Goal: Transaction & Acquisition: Book appointment/travel/reservation

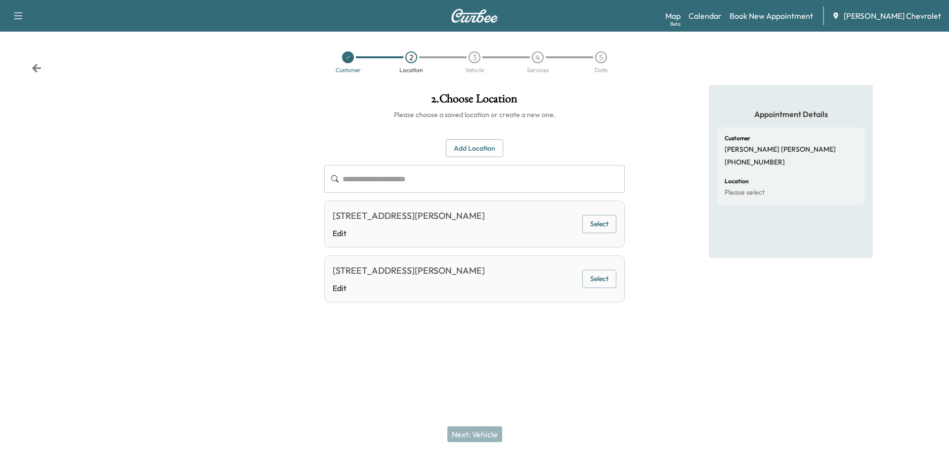
click at [347, 61] on div at bounding box center [348, 57] width 12 height 12
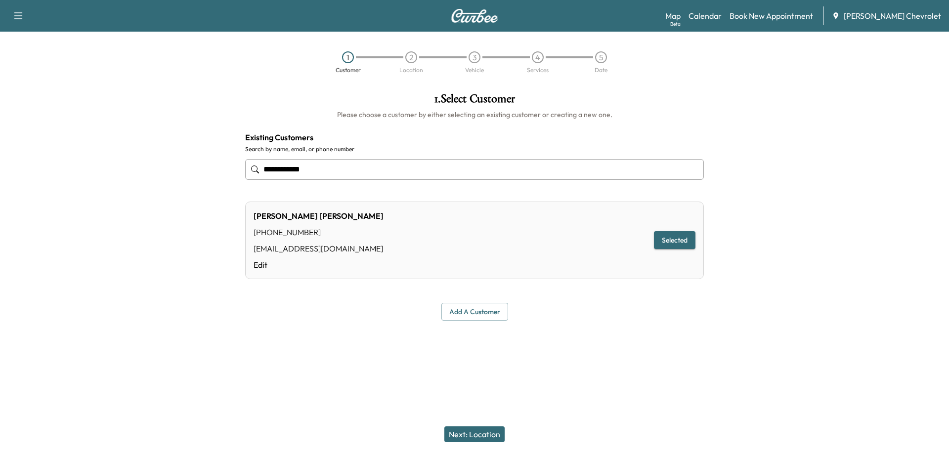
click at [389, 162] on input "**********" at bounding box center [474, 169] width 459 height 21
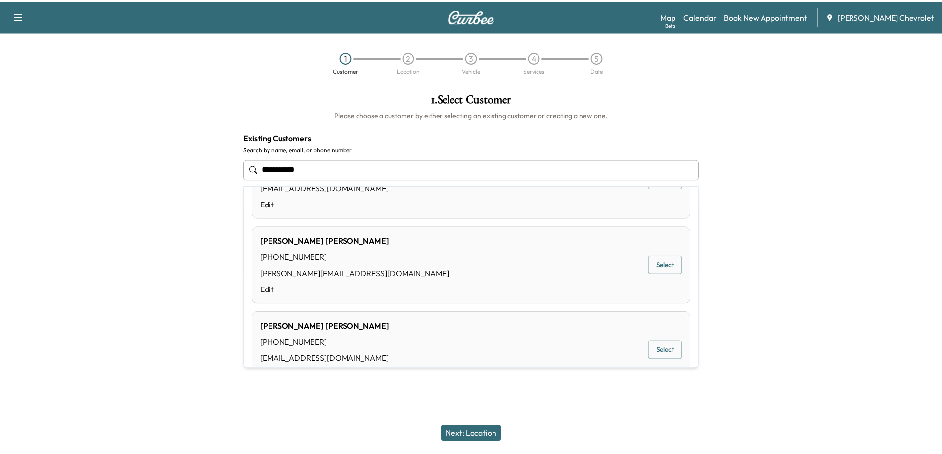
scroll to position [148, 0]
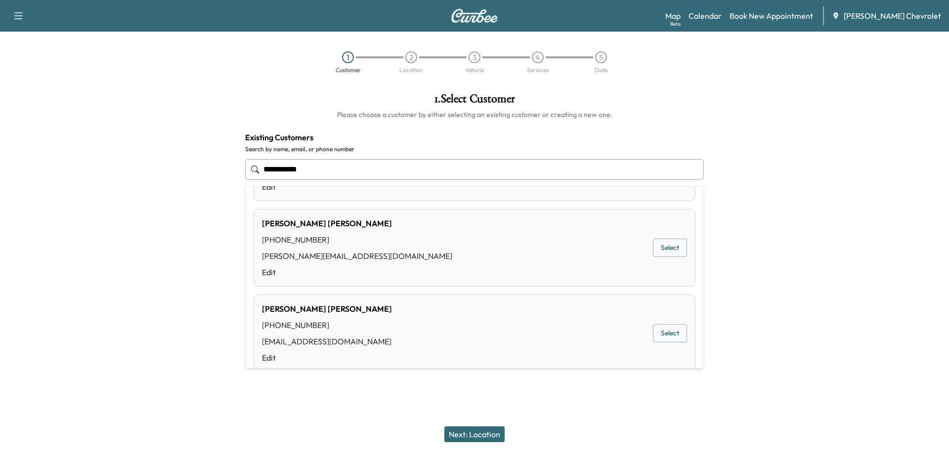
click at [661, 254] on button "Select" at bounding box center [670, 248] width 34 height 18
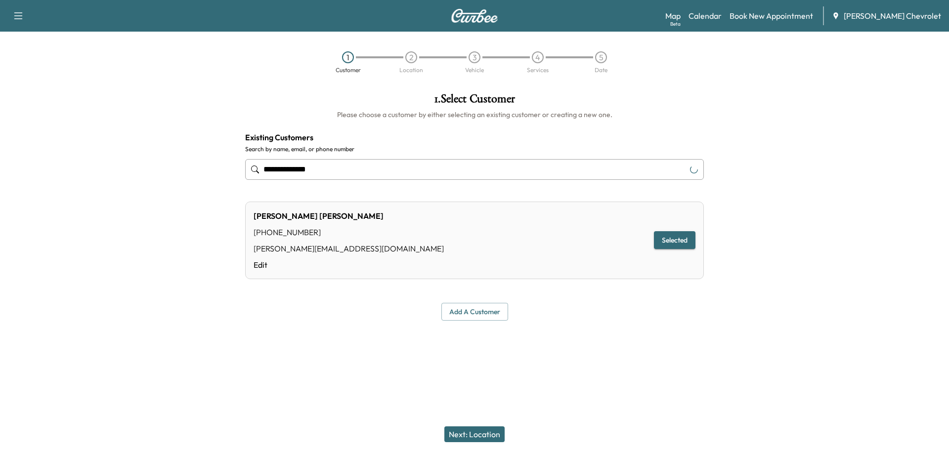
type input "**********"
click at [485, 436] on button "Next: Location" at bounding box center [475, 435] width 60 height 16
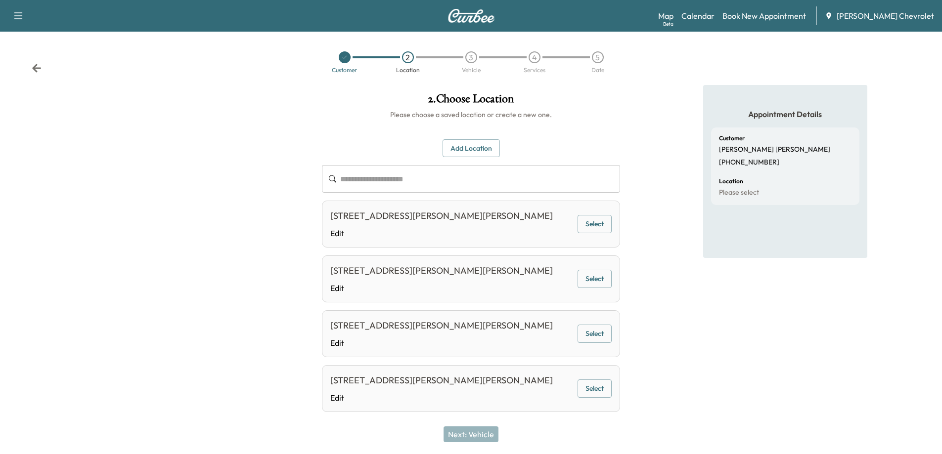
click at [477, 153] on button "Add Location" at bounding box center [471, 148] width 57 height 18
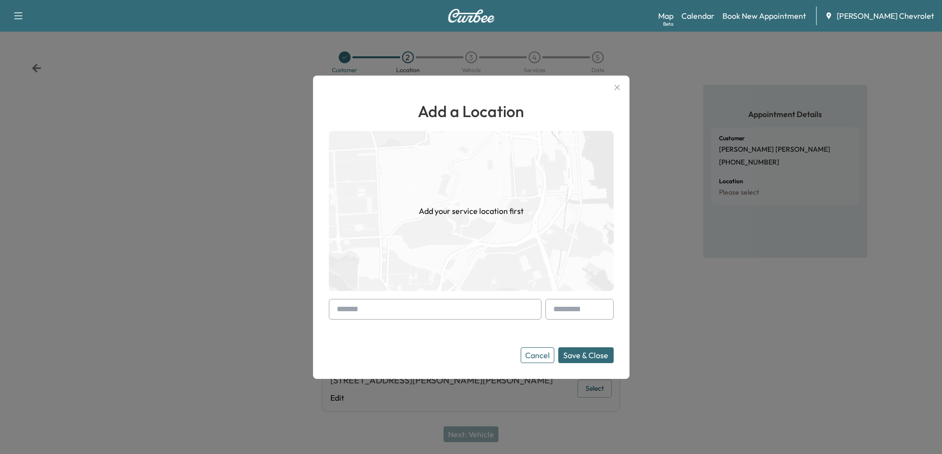
click at [430, 312] on input "text" at bounding box center [435, 309] width 213 height 21
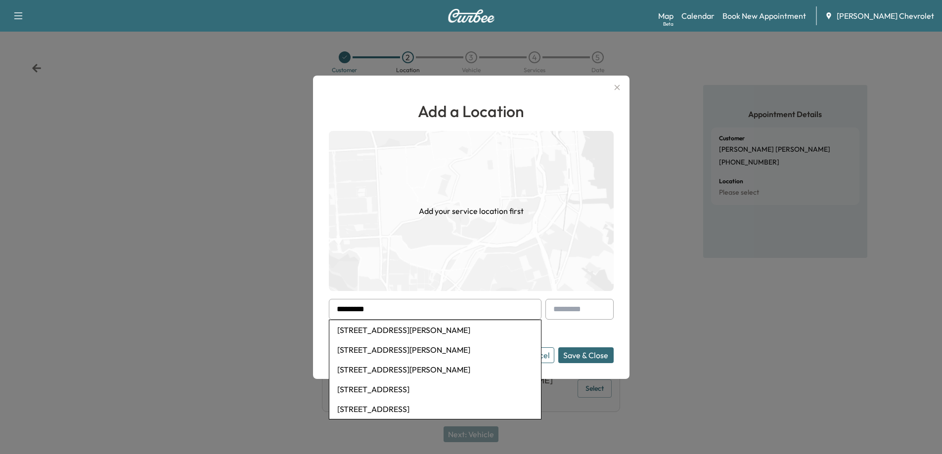
click at [434, 329] on li "[STREET_ADDRESS][PERSON_NAME]" at bounding box center [435, 330] width 212 height 20
type input "**********"
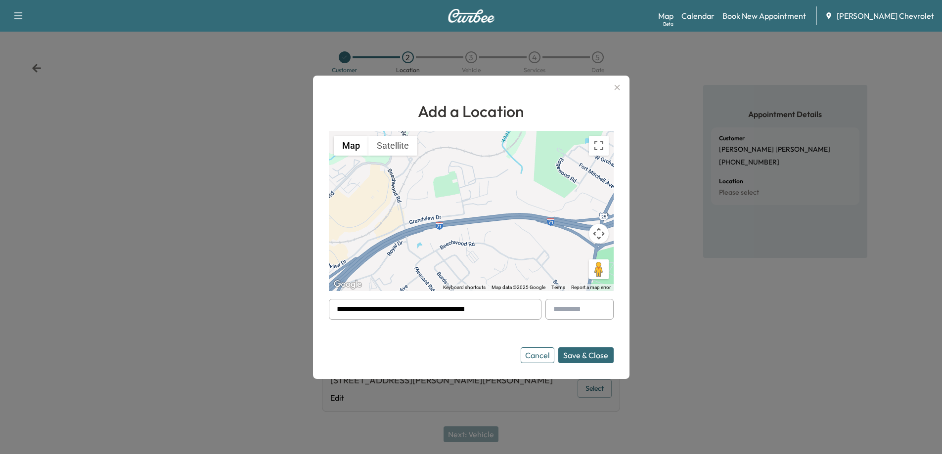
click at [592, 358] on button "Save & Close" at bounding box center [585, 356] width 55 height 16
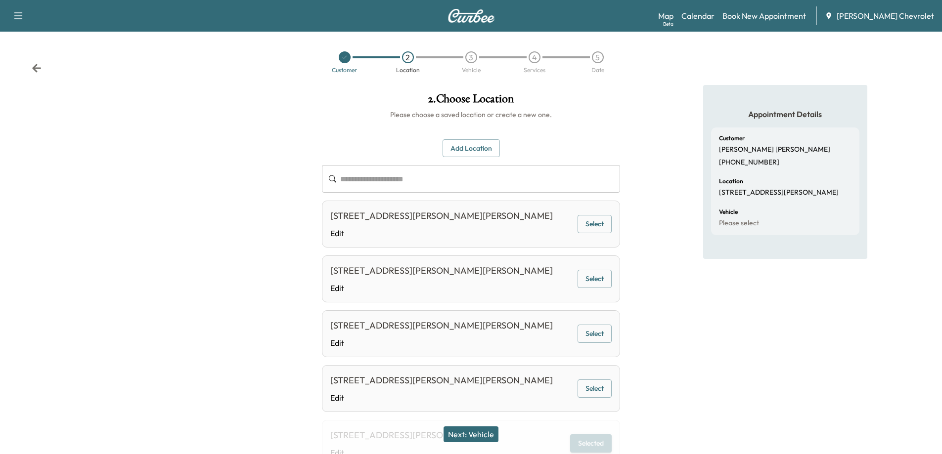
click at [481, 434] on button "Next: Vehicle" at bounding box center [471, 435] width 55 height 16
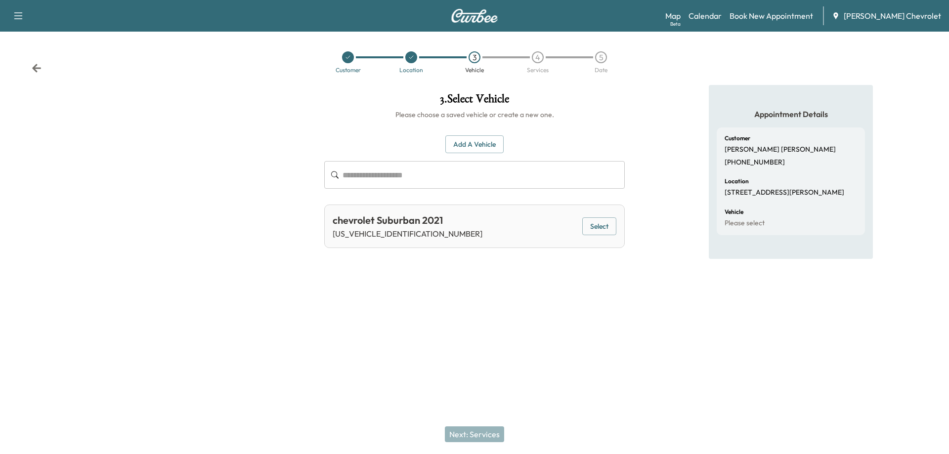
click at [602, 232] on button "Select" at bounding box center [599, 227] width 34 height 18
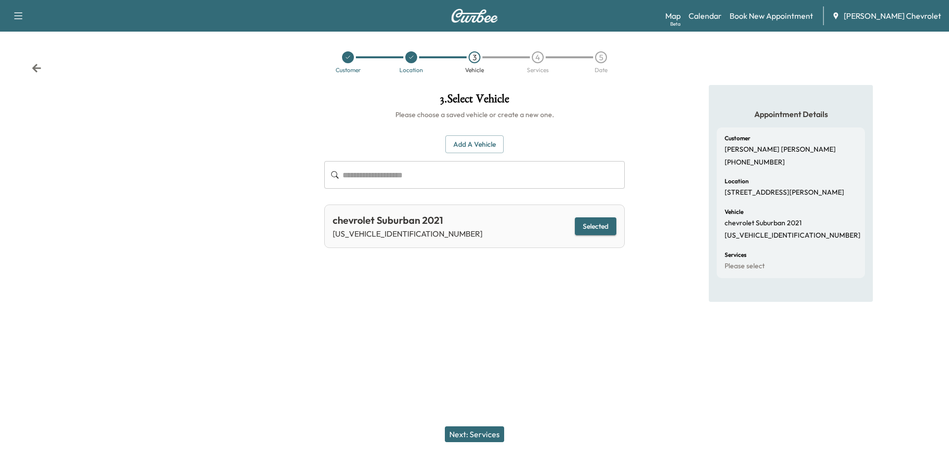
click at [487, 432] on button "Next: Services" at bounding box center [474, 435] width 59 height 16
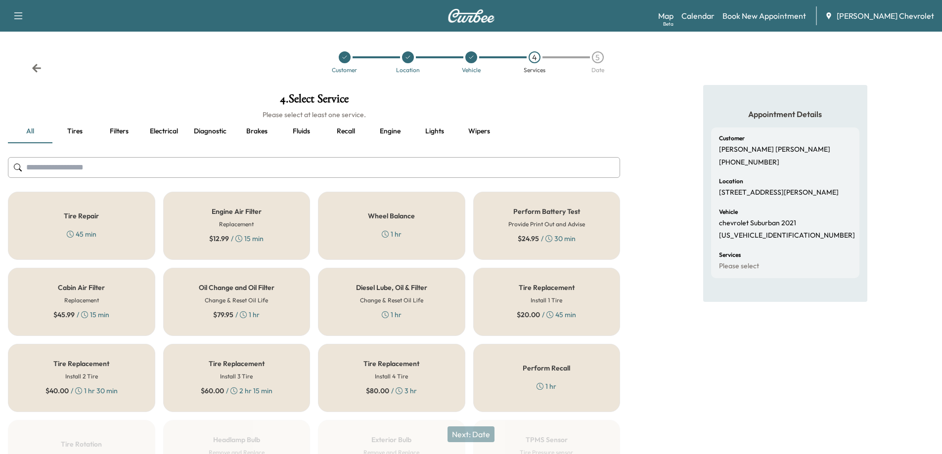
click at [230, 310] on span "$ 79.95" at bounding box center [223, 315] width 20 height 10
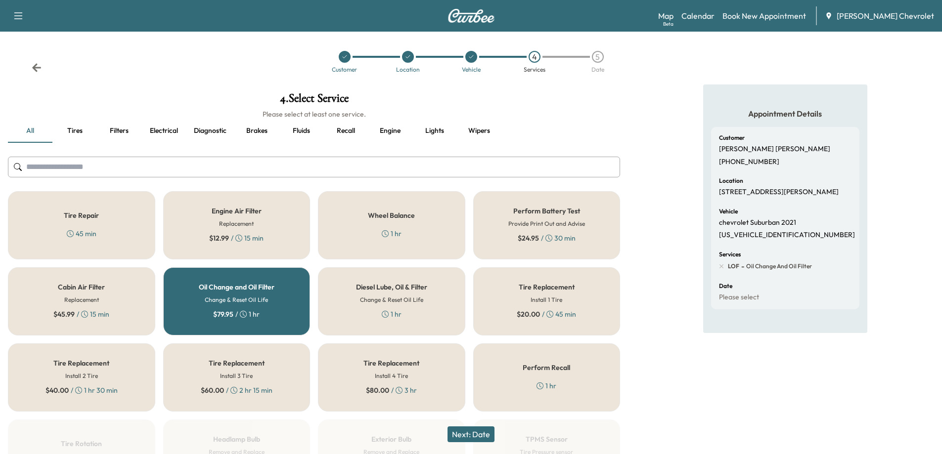
scroll to position [0, 0]
click at [482, 435] on button "Next: Date" at bounding box center [471, 435] width 47 height 16
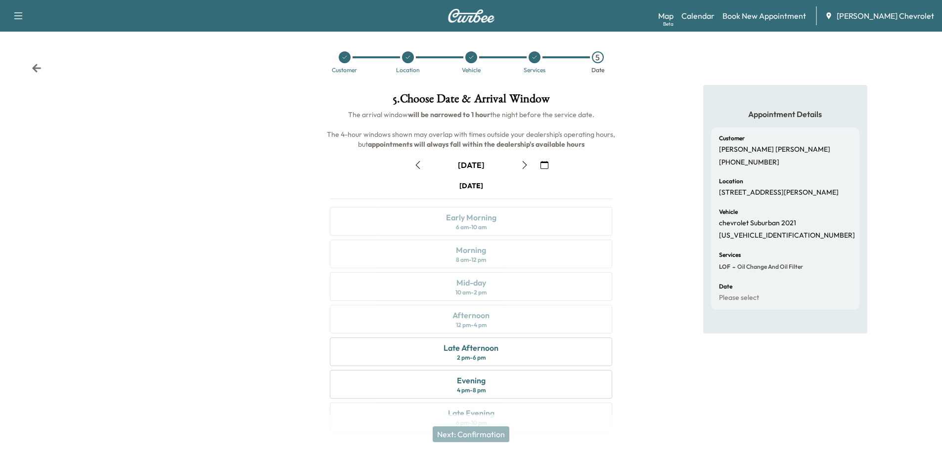
click at [527, 167] on icon "button" at bounding box center [525, 165] width 8 height 8
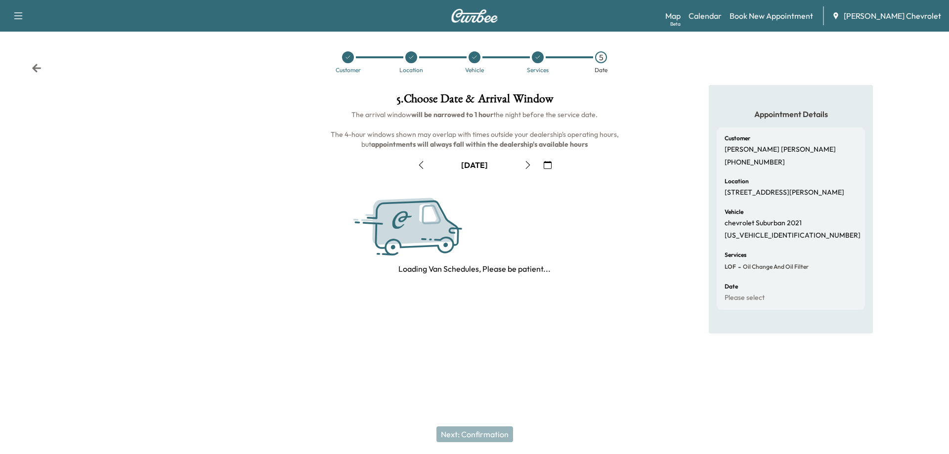
click at [527, 167] on icon "button" at bounding box center [528, 165] width 8 height 8
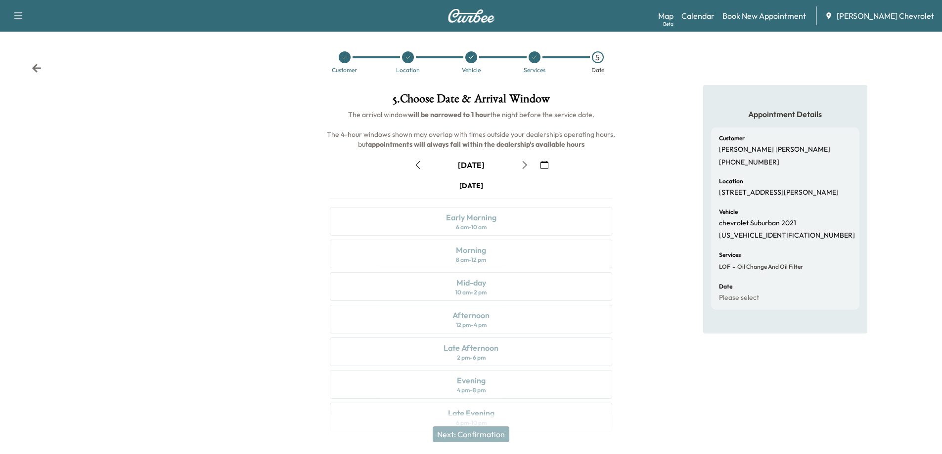
click at [527, 167] on icon "button" at bounding box center [525, 165] width 8 height 8
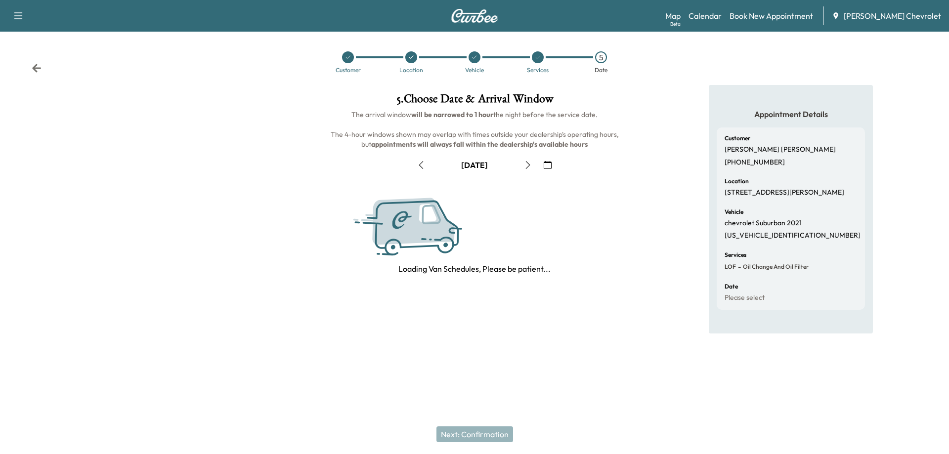
click at [527, 167] on icon "button" at bounding box center [528, 165] width 8 height 8
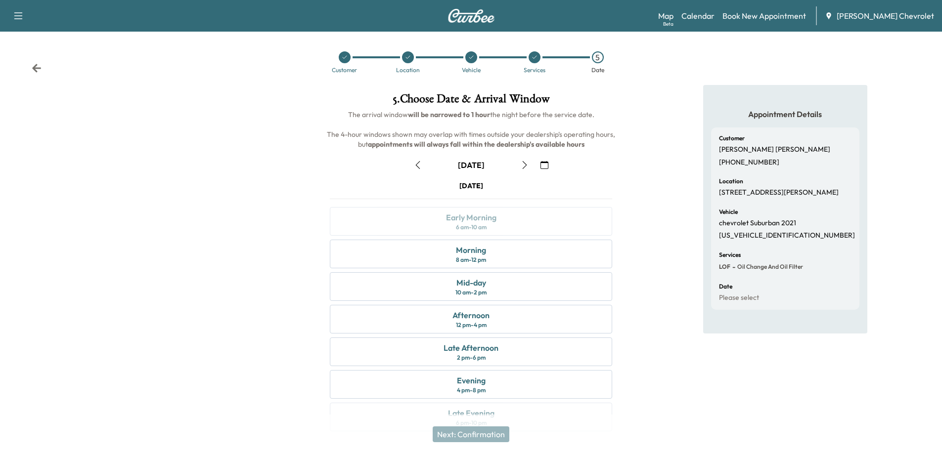
click at [414, 160] on button "button" at bounding box center [417, 165] width 17 height 16
click at [475, 326] on div "12 pm - 4 pm" at bounding box center [471, 325] width 31 height 8
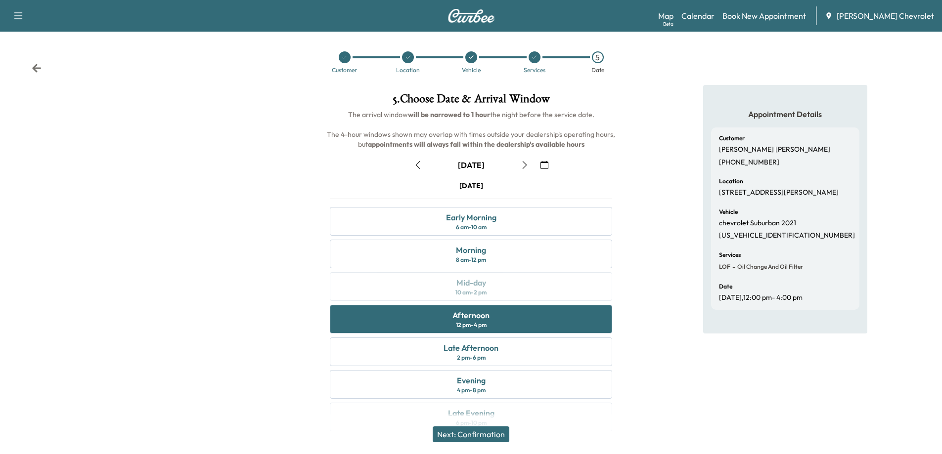
click at [481, 435] on button "Next: Confirmation" at bounding box center [471, 435] width 77 height 16
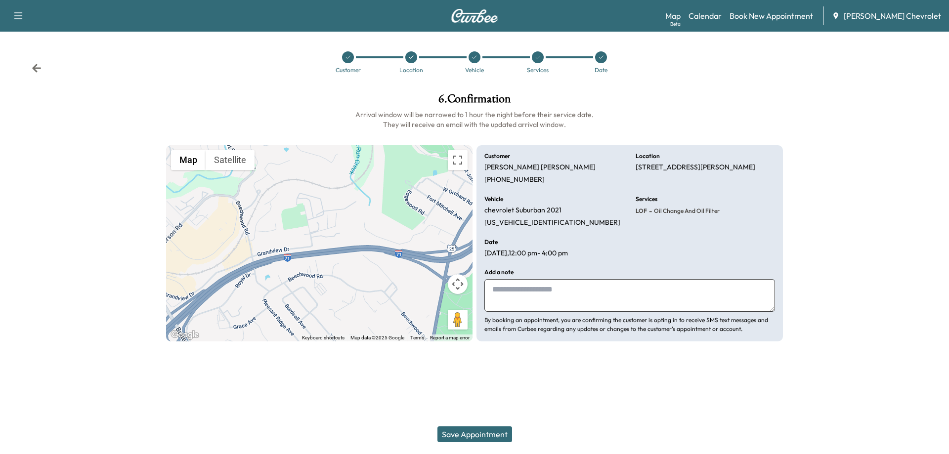
click at [481, 435] on button "Save Appointment" at bounding box center [475, 435] width 75 height 16
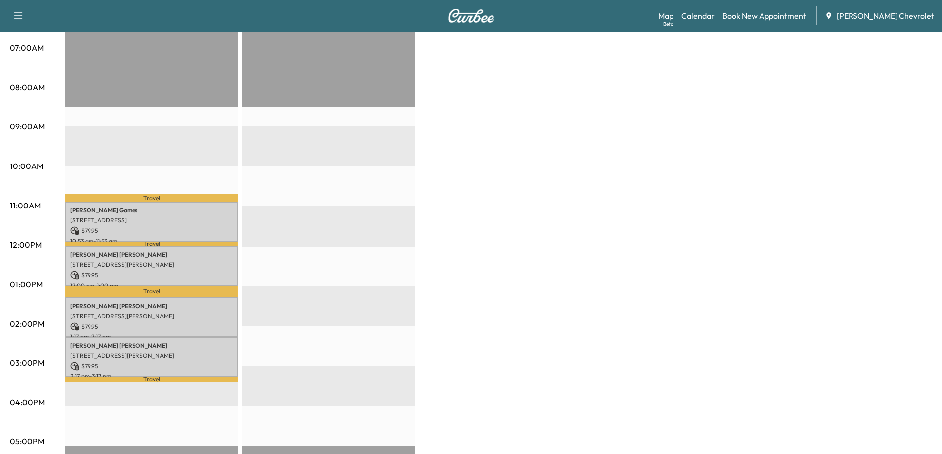
scroll to position [247, 0]
